Goal: Transaction & Acquisition: Purchase product/service

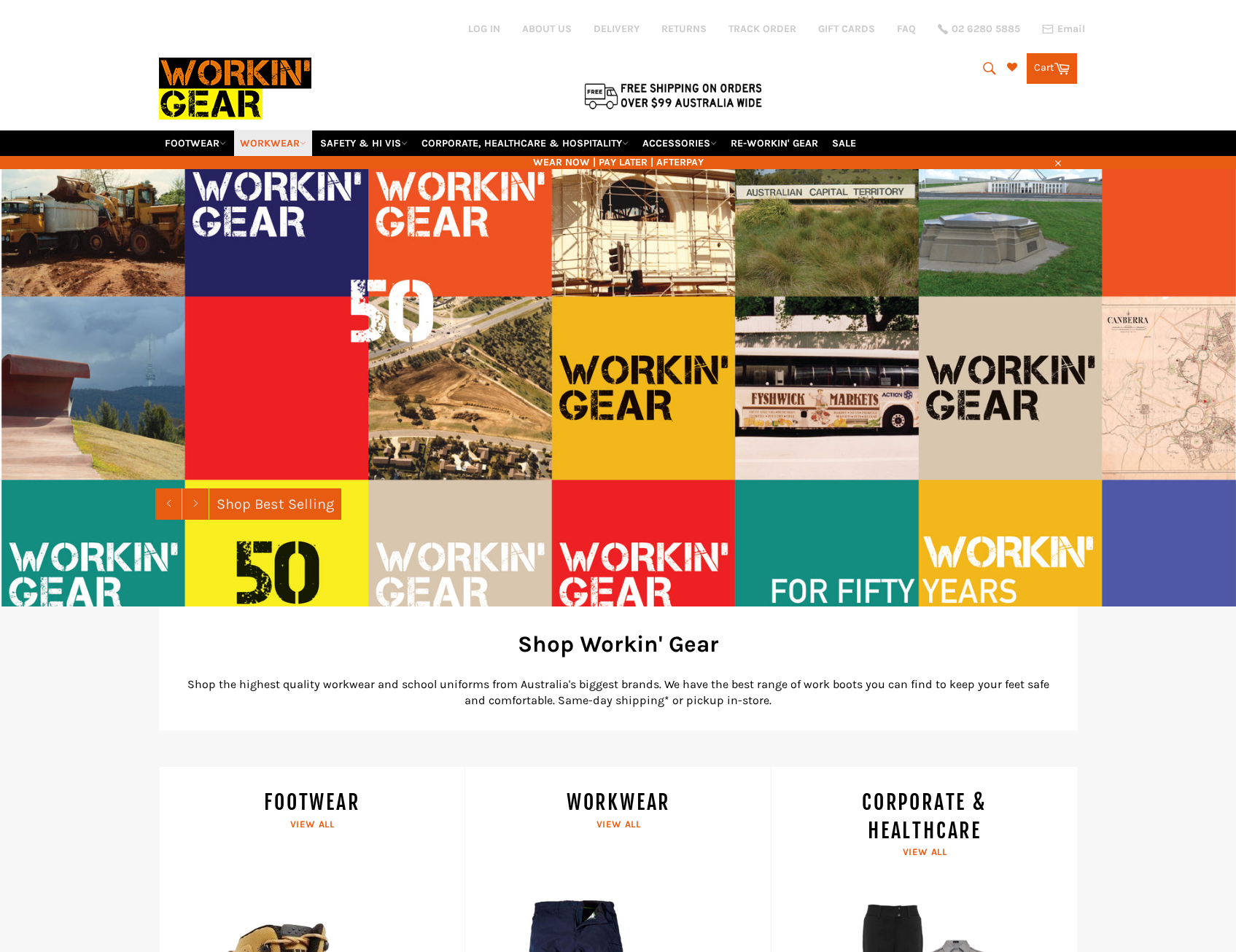
click at [252, 142] on link "WORKWEAR" at bounding box center [273, 143] width 78 height 25
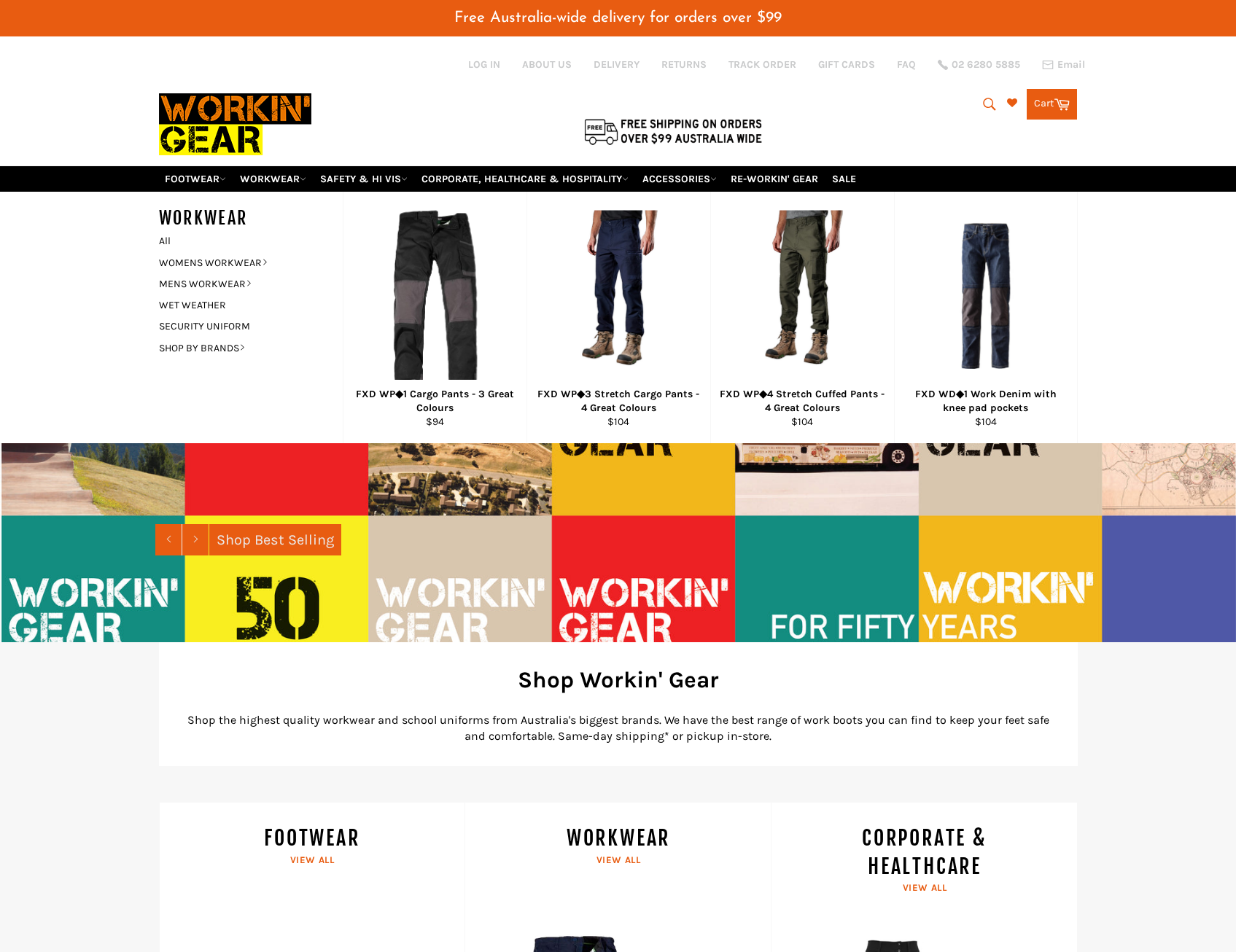
click at [991, 100] on icon "submit" at bounding box center [990, 104] width 16 height 16
type input "polo"
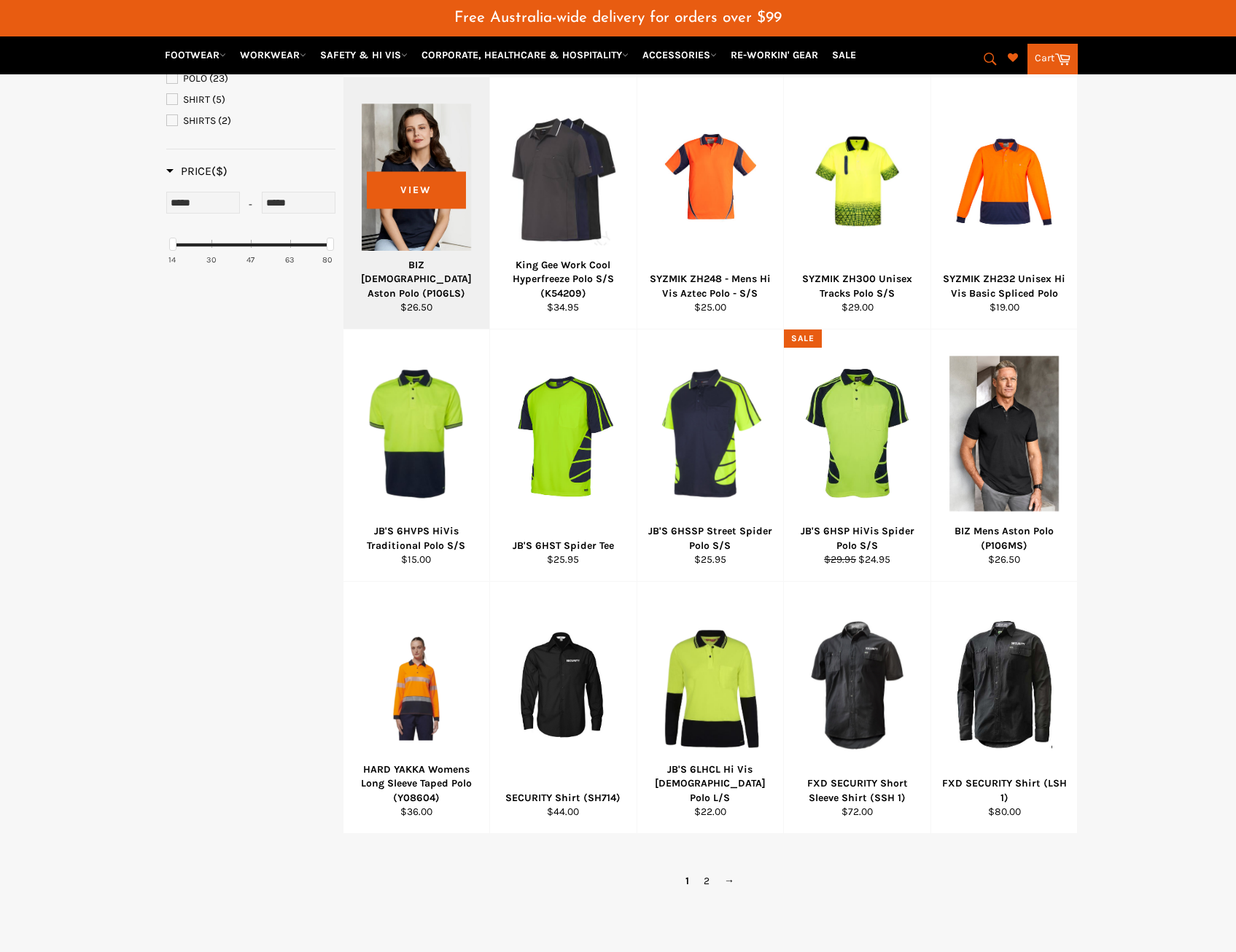
scroll to position [510, 0]
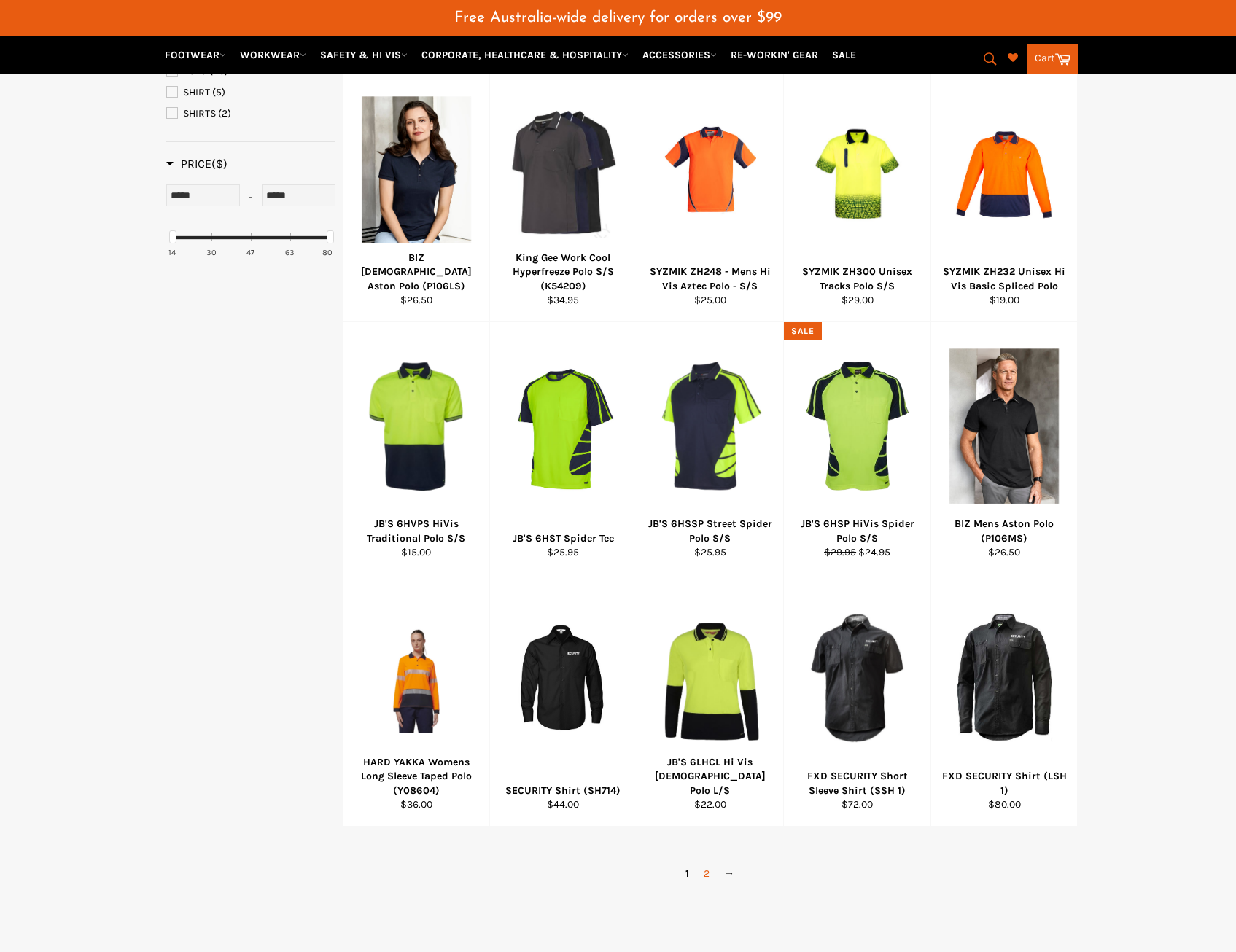
click at [709, 873] on link "2" at bounding box center [706, 874] width 20 height 21
